Goal: Obtain resource: Obtain resource

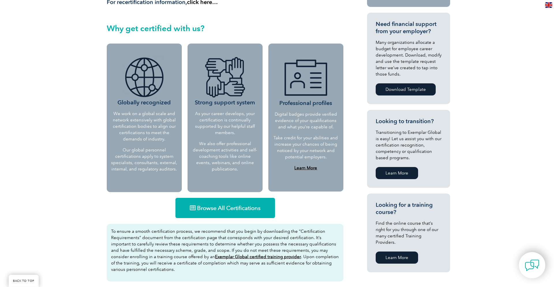
scroll to position [265, 0]
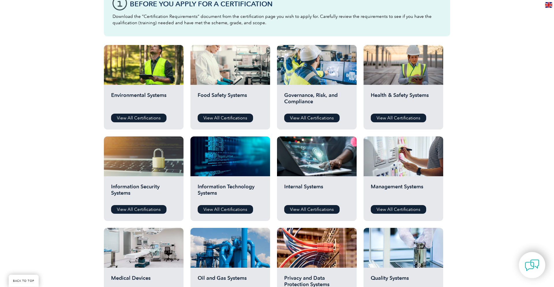
scroll to position [177, 0]
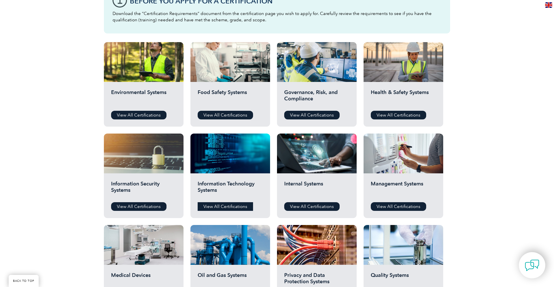
click at [227, 205] on link "View All Certifications" at bounding box center [225, 206] width 55 height 9
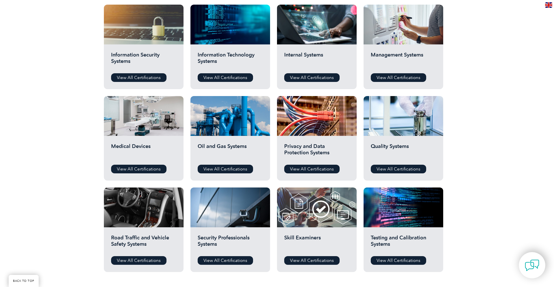
scroll to position [324, 0]
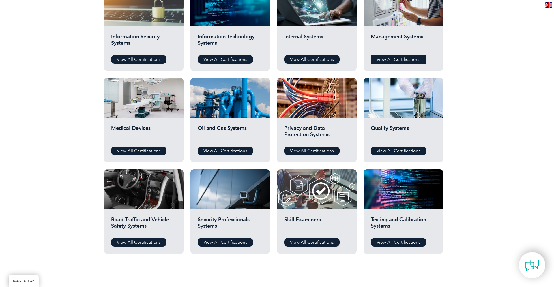
click at [407, 55] on link "View All Certifications" at bounding box center [398, 59] width 55 height 9
click at [405, 151] on link "View All Certifications" at bounding box center [398, 151] width 55 height 9
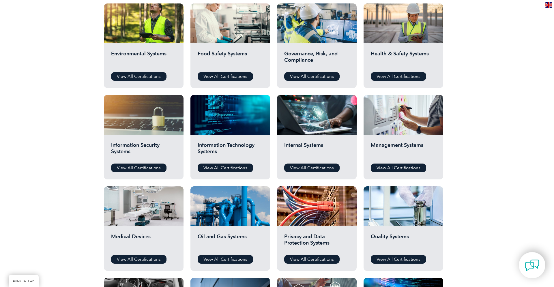
scroll to position [206, 0]
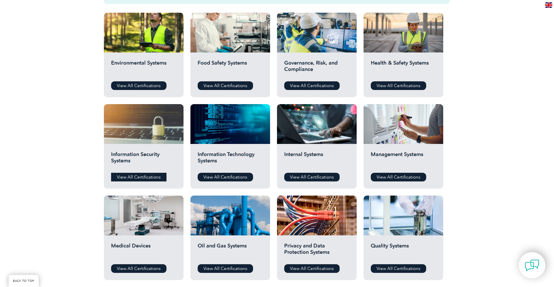
click at [148, 181] on link "View All Certifications" at bounding box center [138, 177] width 55 height 9
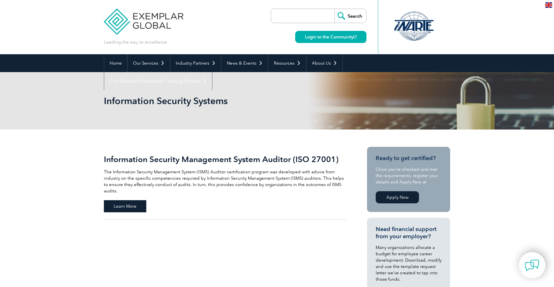
click at [120, 200] on span "Learn More" at bounding box center [125, 206] width 42 height 12
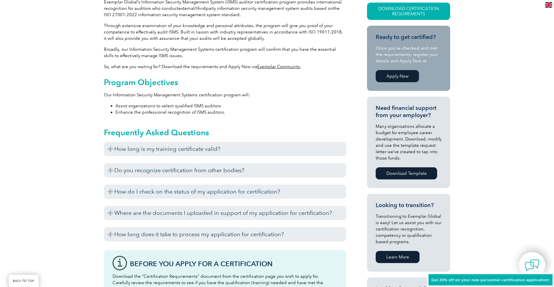
scroll to position [177, 0]
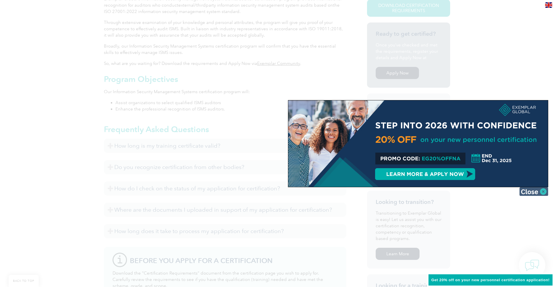
click at [537, 192] on img at bounding box center [534, 191] width 29 height 9
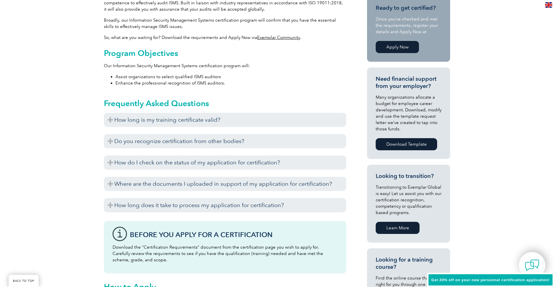
scroll to position [206, 0]
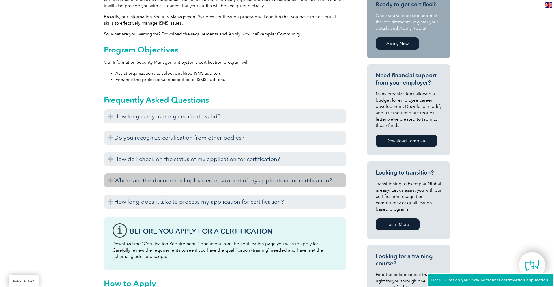
click at [108, 182] on h3 "Where are the documents I uploaded in support of my application for certificati…" at bounding box center [225, 181] width 243 height 14
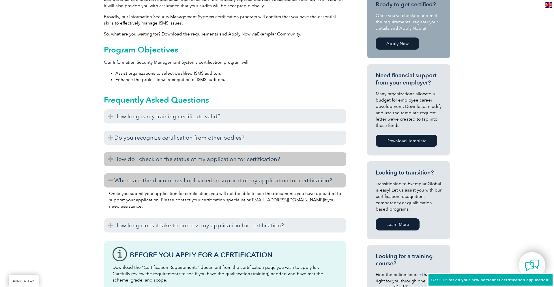
click at [111, 154] on h3 "How do I check on the status of my application for certification?" at bounding box center [225, 159] width 243 height 14
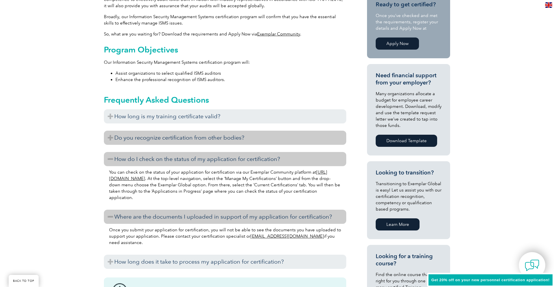
click at [110, 135] on h3 "Do you recognize certification from other bodies?" at bounding box center [225, 138] width 243 height 14
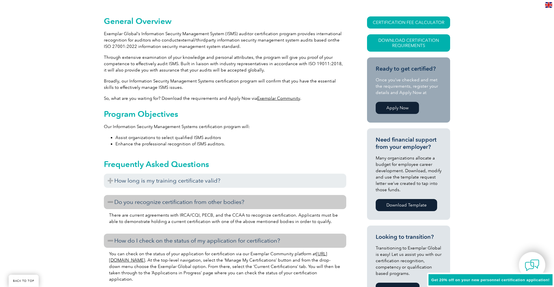
scroll to position [118, 0]
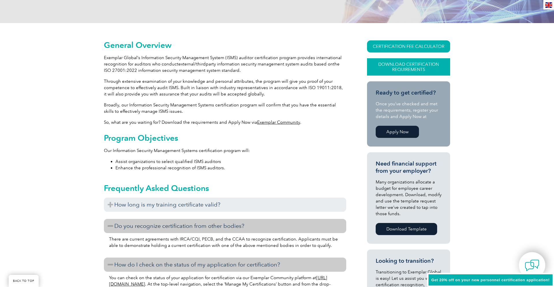
click at [394, 63] on link "Download Certification Requirements" at bounding box center [408, 66] width 83 height 17
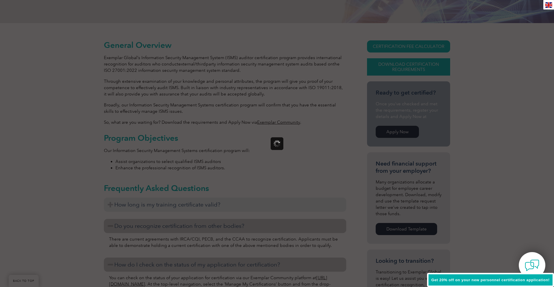
scroll to position [0, 0]
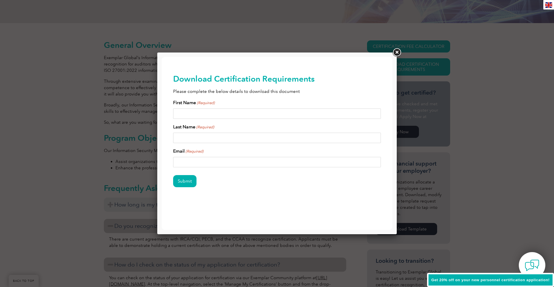
click at [210, 113] on input "First Name (Required)" at bounding box center [277, 114] width 208 height 10
type input "[PERSON_NAME]"
type input "Banks"
type input "[PERSON_NAME][EMAIL_ADDRESS][DOMAIN_NAME]"
click at [185, 181] on input "Submit" at bounding box center [184, 181] width 23 height 12
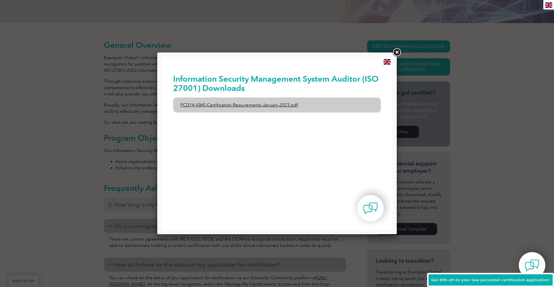
click at [255, 105] on link "PCD14-ISMS-Certification-Requirements-January-2023.pdf" at bounding box center [277, 105] width 208 height 15
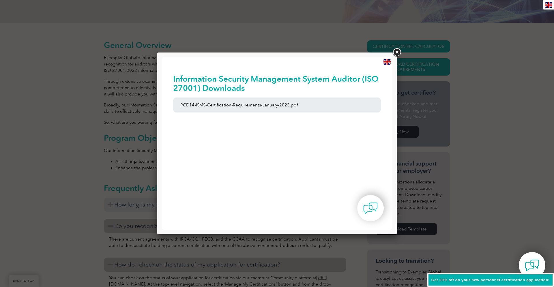
click at [397, 51] on link at bounding box center [397, 52] width 10 height 10
